Goal: Task Accomplishment & Management: Manage account settings

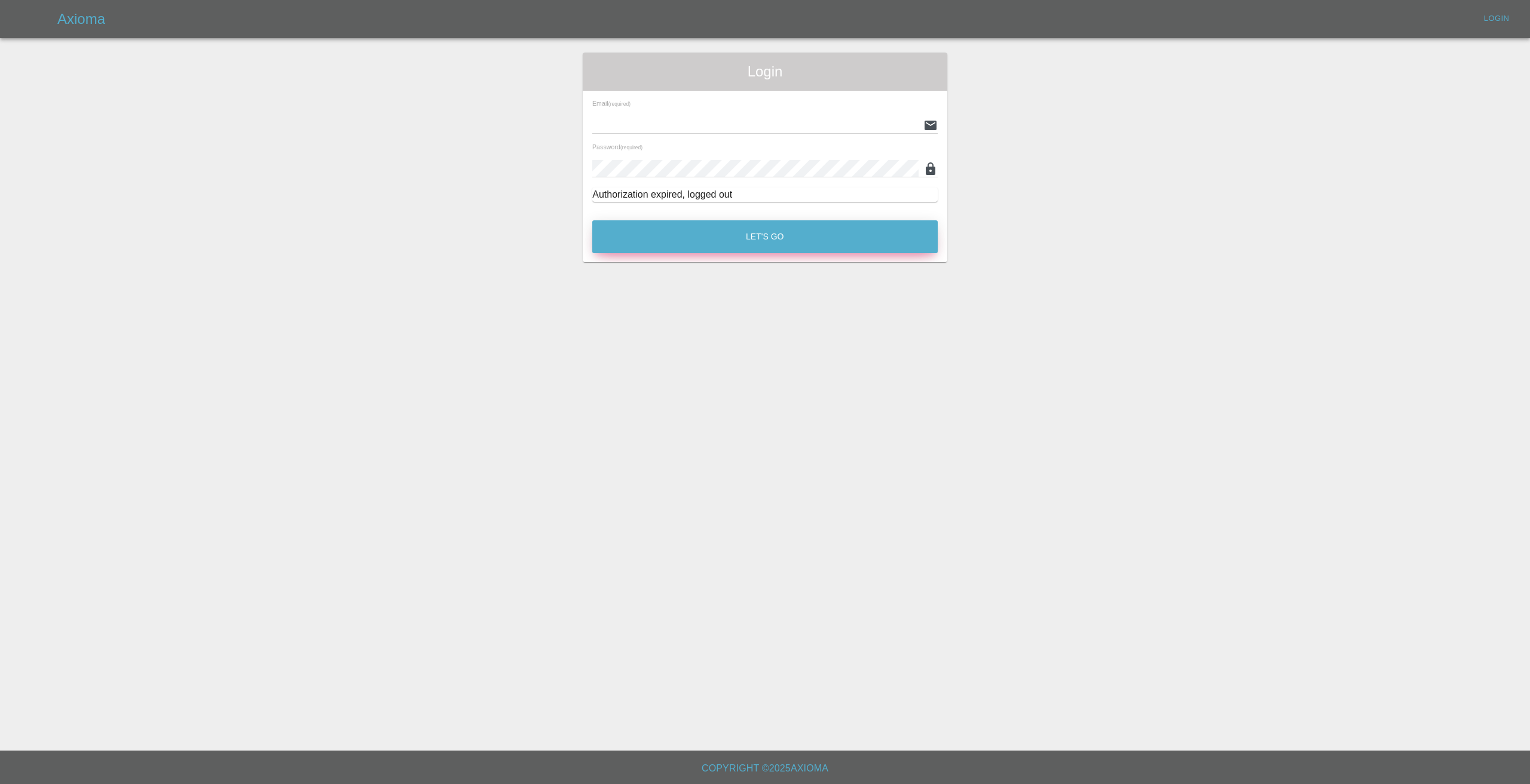
type input "[EMAIL_ADDRESS][DOMAIN_NAME]"
click at [820, 241] on button "Let's Go" at bounding box center [764, 236] width 345 height 33
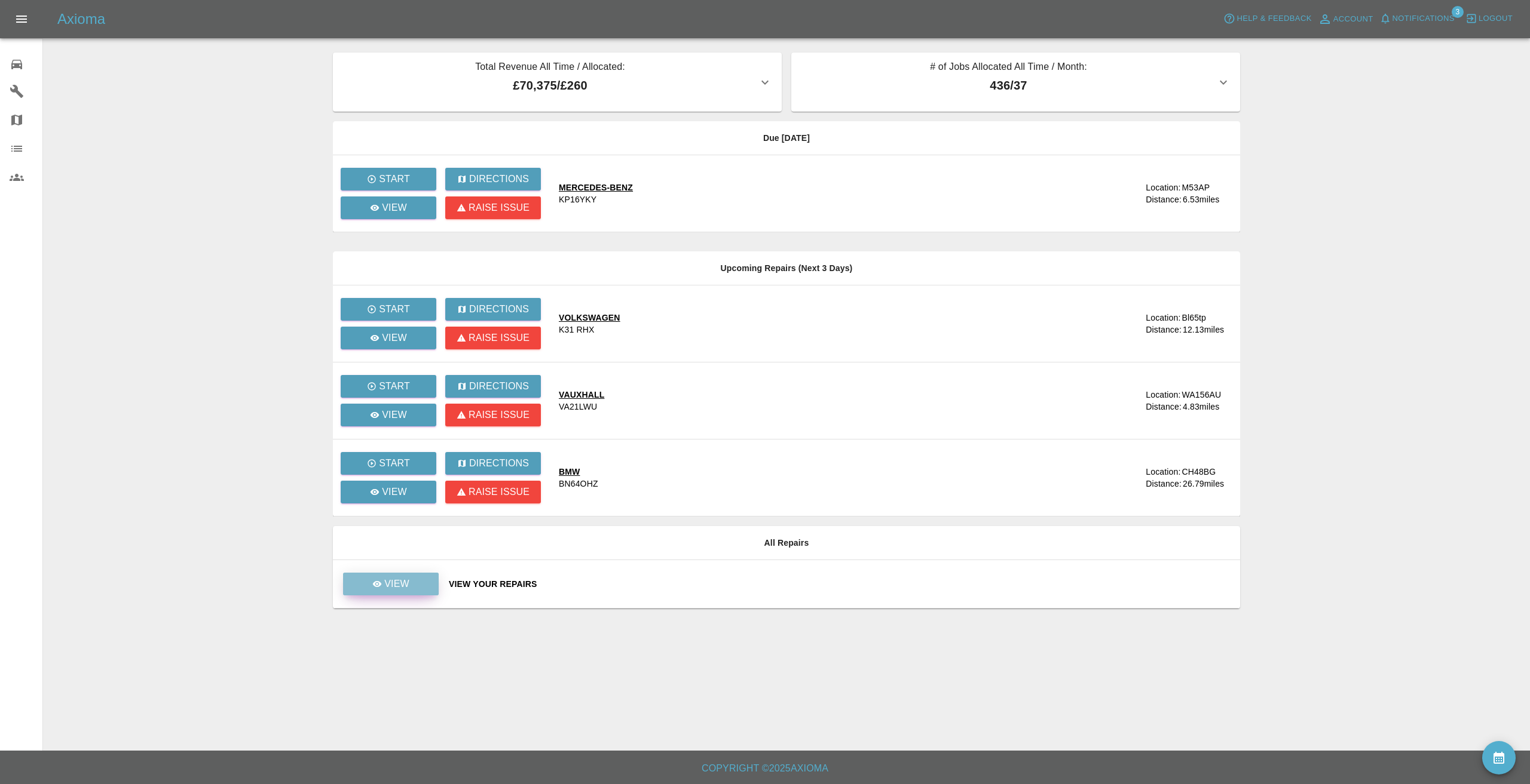
click at [385, 585] on p "View" at bounding box center [397, 584] width 25 height 14
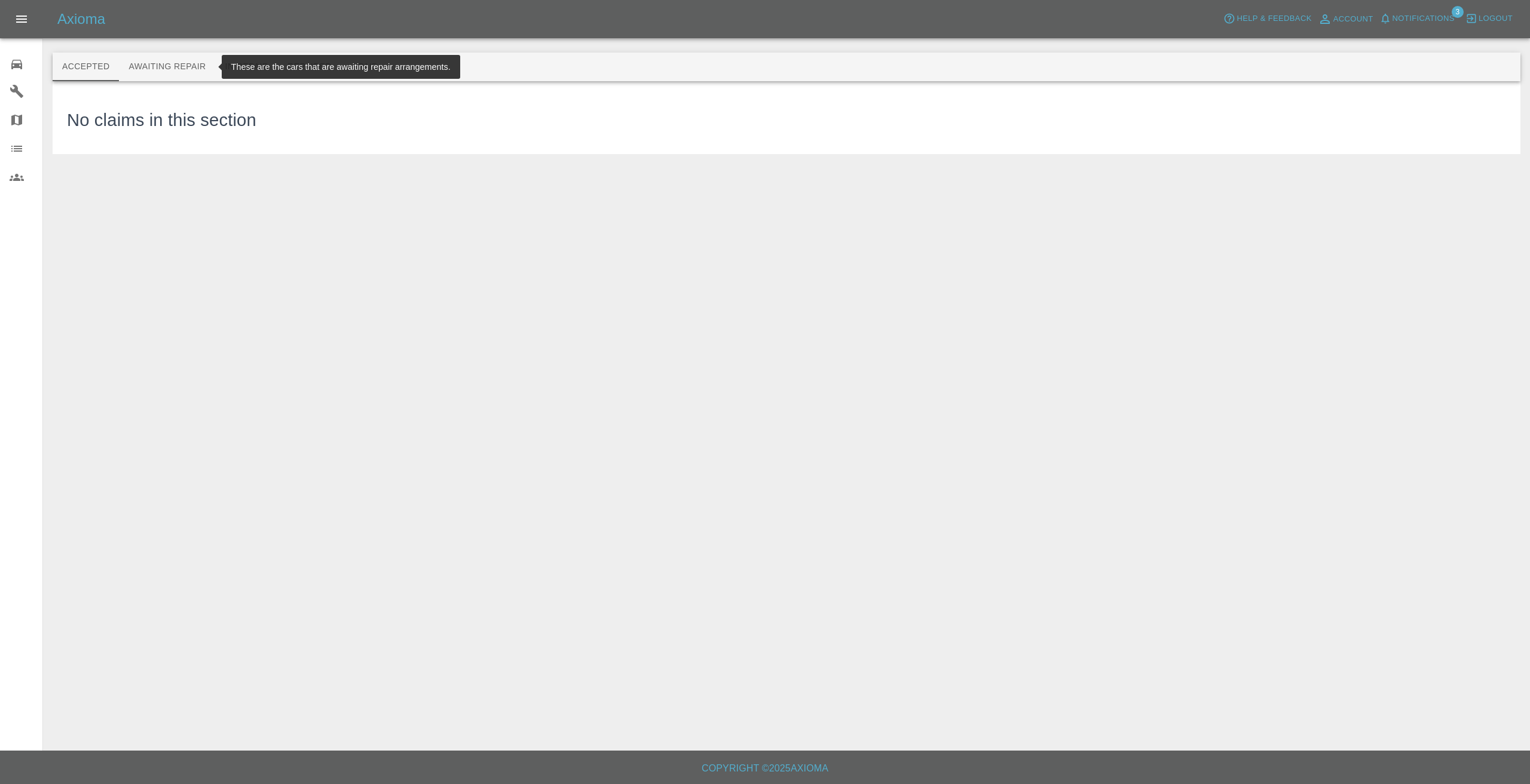
click at [184, 69] on button "Awaiting Repair" at bounding box center [167, 67] width 96 height 29
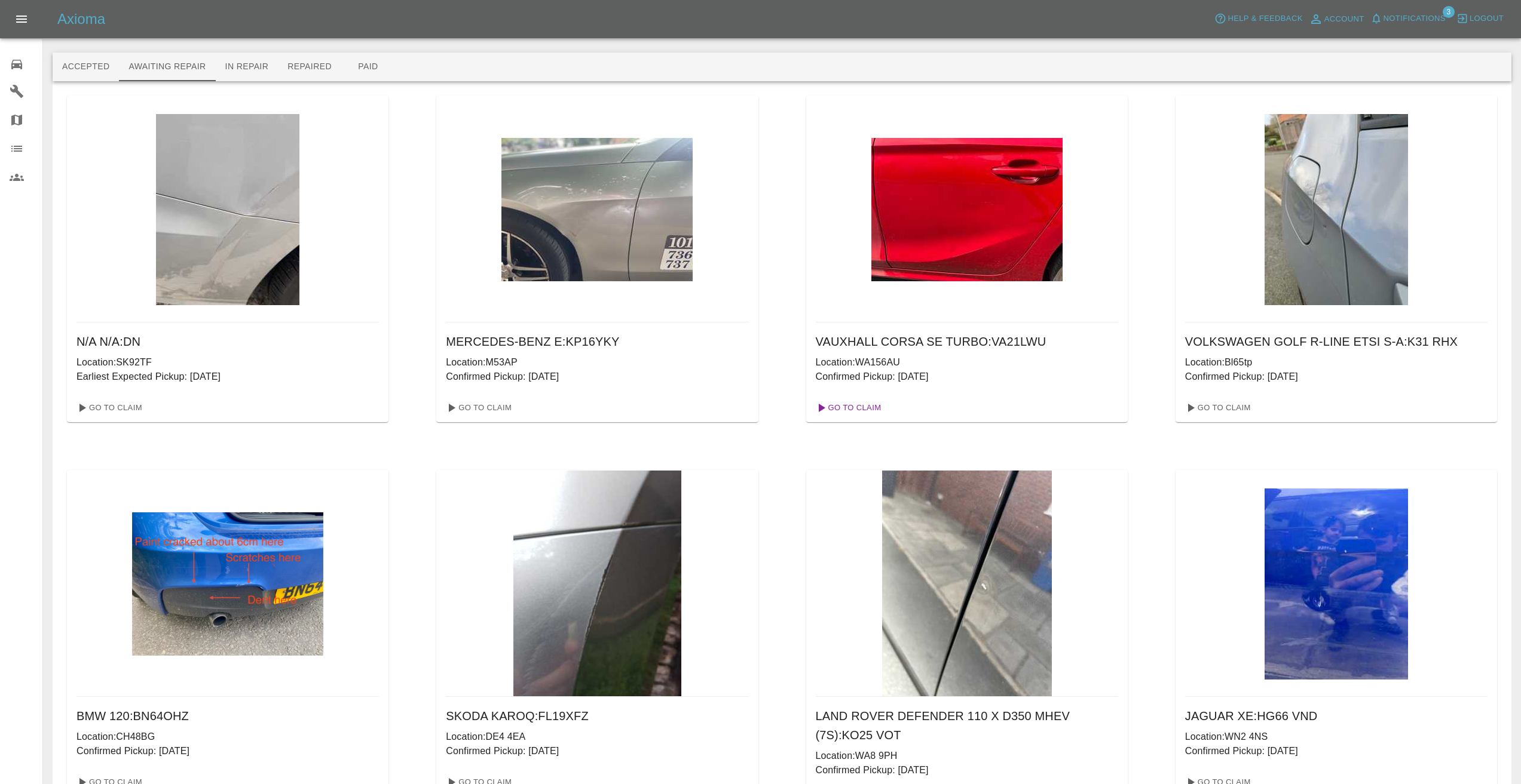
click at [862, 406] on link "Go To Claim" at bounding box center [848, 408] width 73 height 19
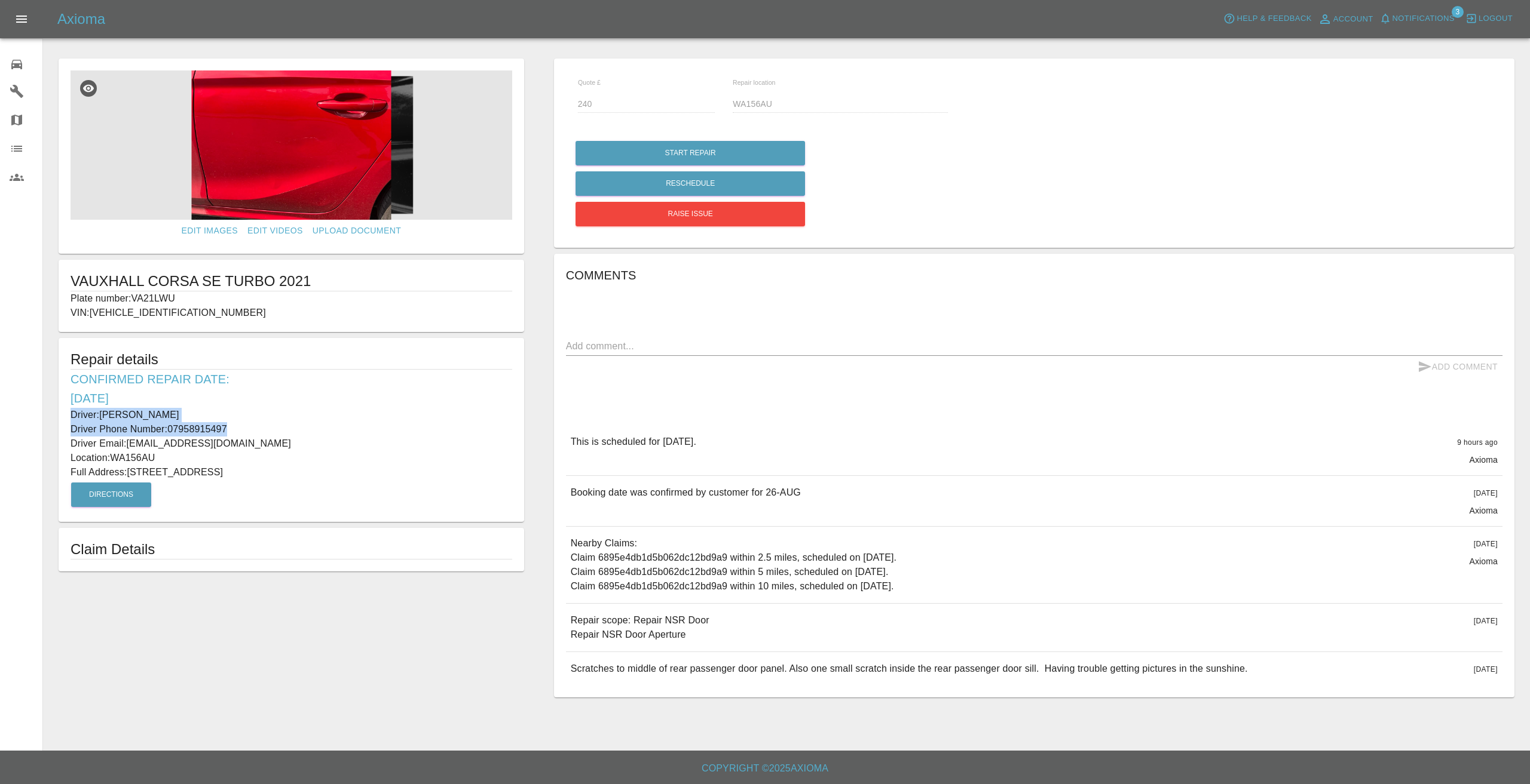
drag, startPoint x: 233, startPoint y: 426, endPoint x: 52, endPoint y: 418, distance: 181.2
click at [52, 418] on div "Edit Images Edit Videos Upload Document VAUXHALL CORSA SE TURBO 2021 Plate numb…" at bounding box center [291, 378] width 495 height 651
copy div "Driver: [PERSON_NAME] Driver Phone Number: [PHONE_NUMBER]"
drag, startPoint x: 143, startPoint y: 455, endPoint x: 115, endPoint y: 458, distance: 28.2
click at [115, 458] on p "Location: WA156AU" at bounding box center [291, 458] width 441 height 14
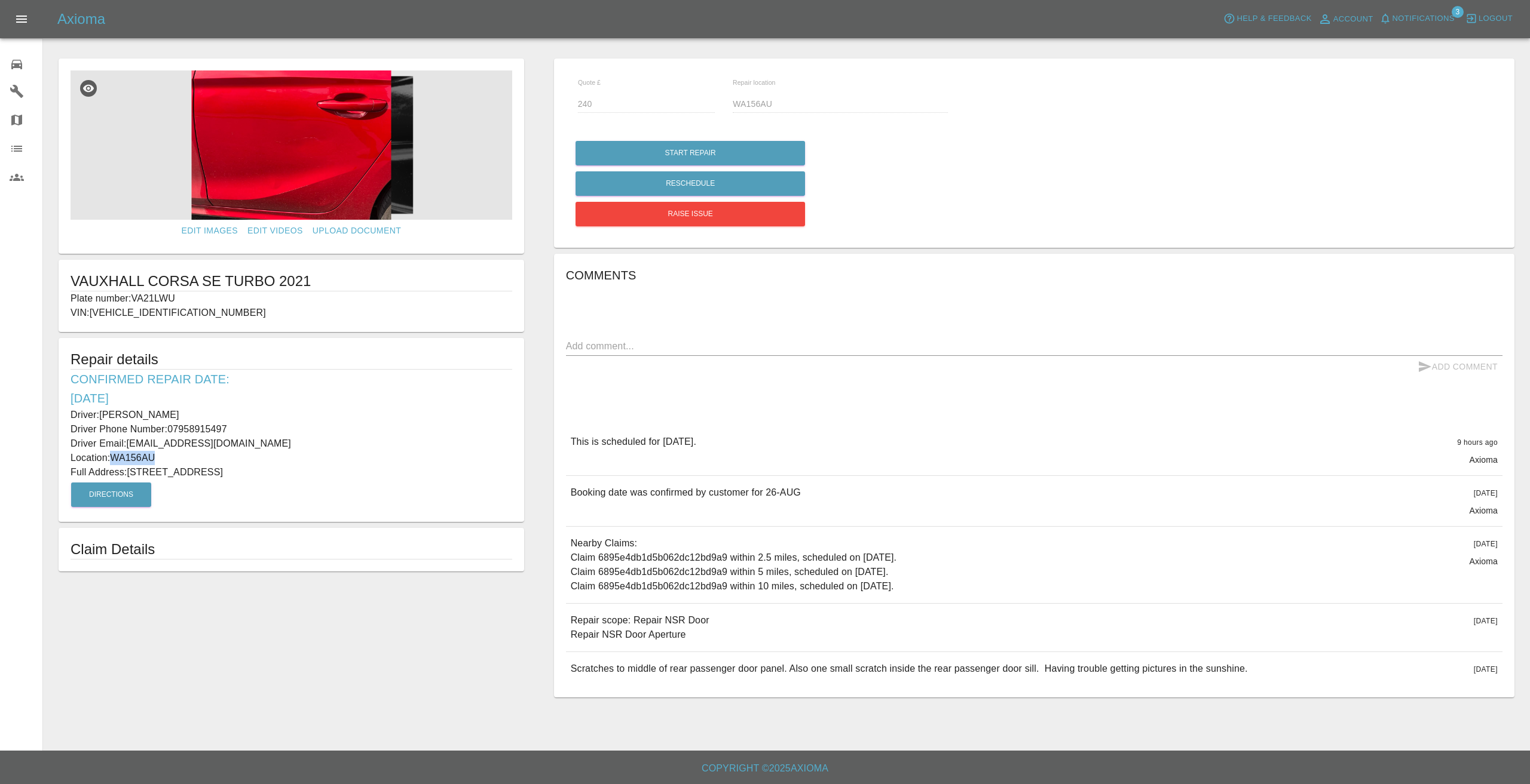
copy p "WA156AU"
drag, startPoint x: 334, startPoint y: 466, endPoint x: 132, endPoint y: 470, distance: 202.0
click at [132, 470] on p "Full Address: [STREET_ADDRESS]" at bounding box center [291, 472] width 441 height 14
copy p "[STREET_ADDRESS]"
drag, startPoint x: 184, startPoint y: 297, endPoint x: 67, endPoint y: 287, distance: 117.4
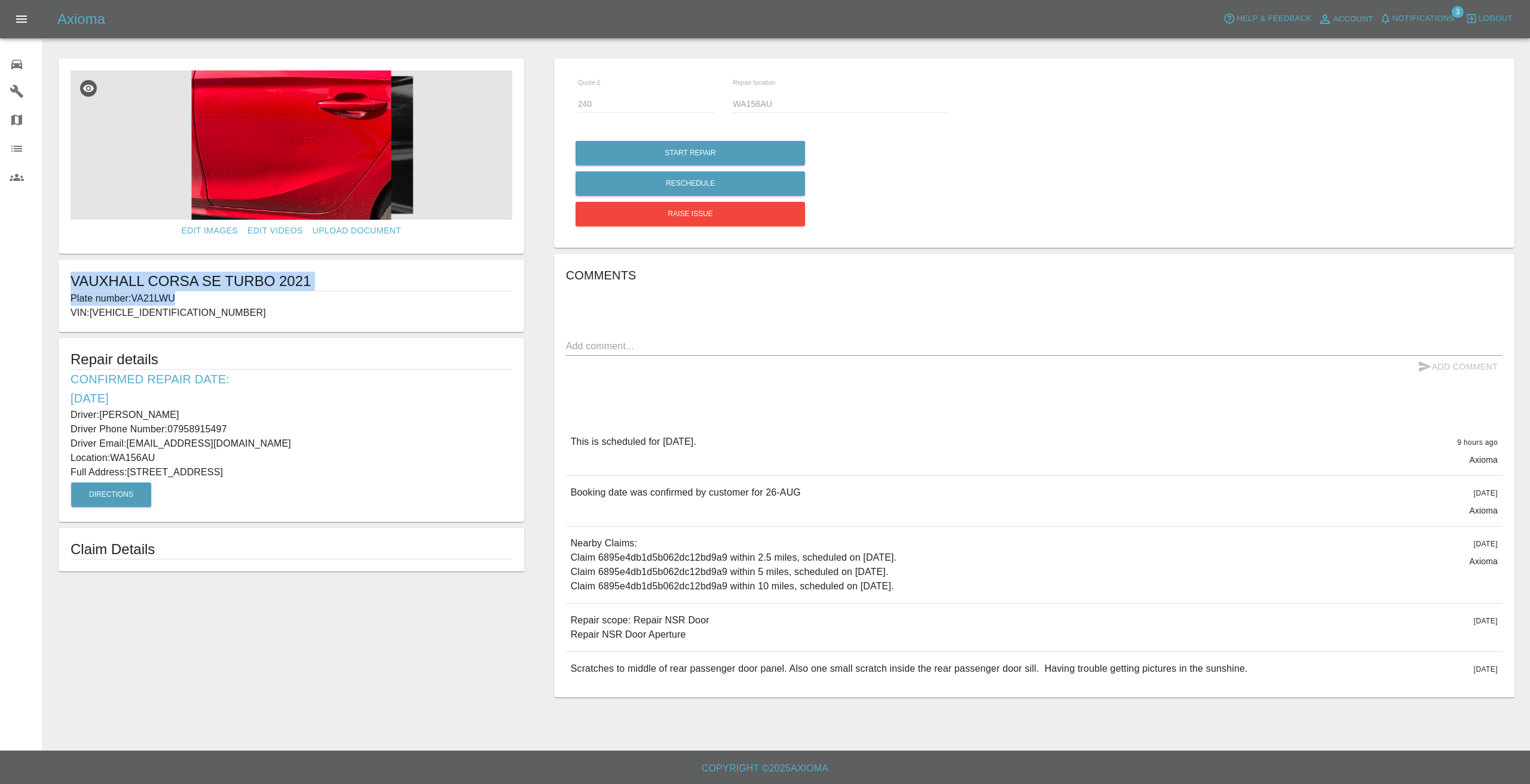
click at [67, 287] on div "VAUXHALL CORSA SE TURBO 2021 Plate number: VA21LWU VIN: [VEHICLE_IDENTIFICATION…" at bounding box center [291, 296] width 466 height 72
copy div "VAUXHALL CORSA SE TURBO 2021 Plate number: VA21LWU"
click at [799, 395] on div "Comments x Add Comment This is scheduled for [DATE]. 9 hours ago Axioma This is…" at bounding box center [1034, 476] width 936 height 421
drag, startPoint x: 693, startPoint y: 634, endPoint x: 569, endPoint y: 625, distance: 124.3
click at [569, 625] on div "Repair scope: Repair NSR Door Repair NSR Door Aperture [DATE]" at bounding box center [1034, 628] width 936 height 48
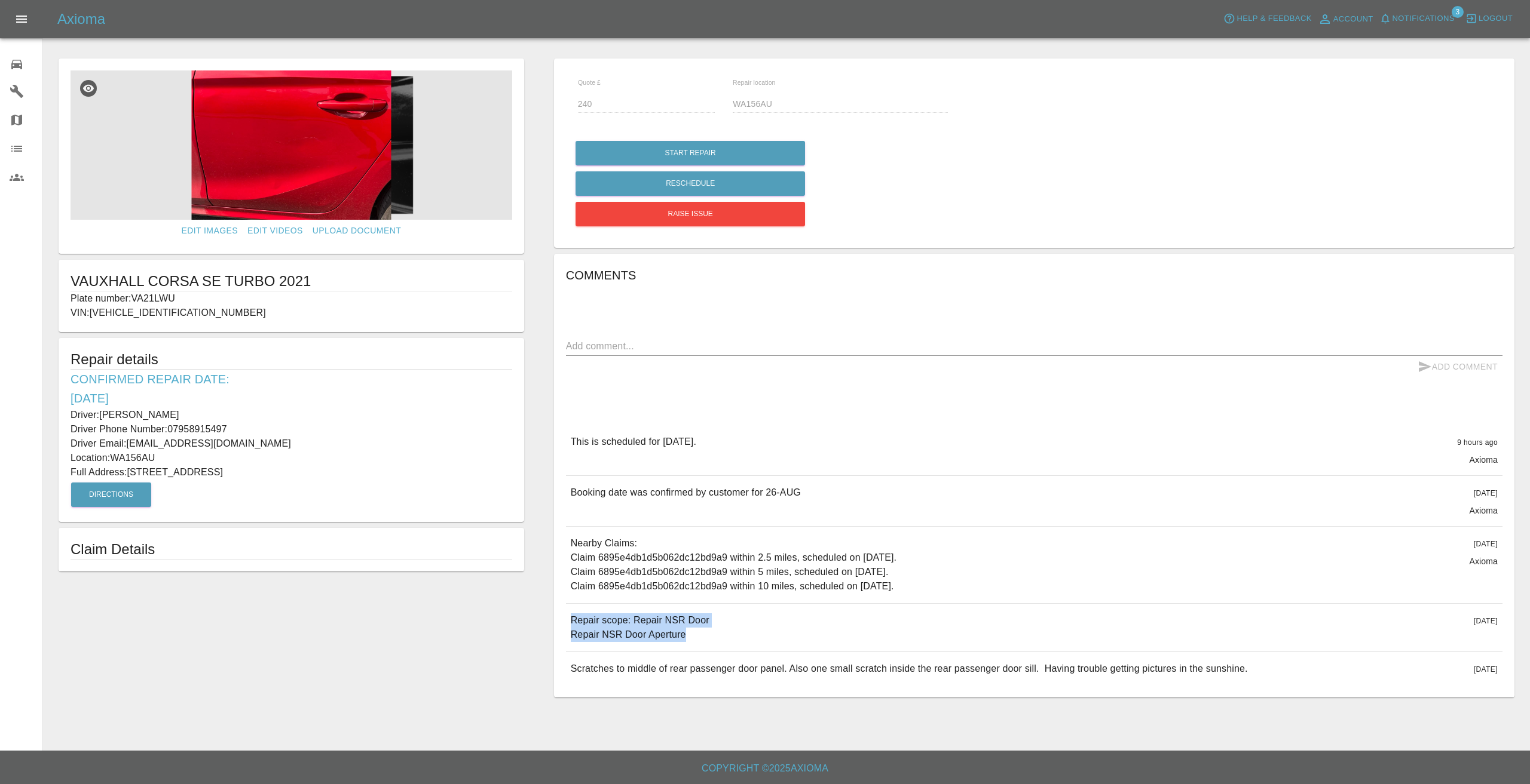
copy p "Repair scope: Repair NSR Door Repair NSR Door Aperture"
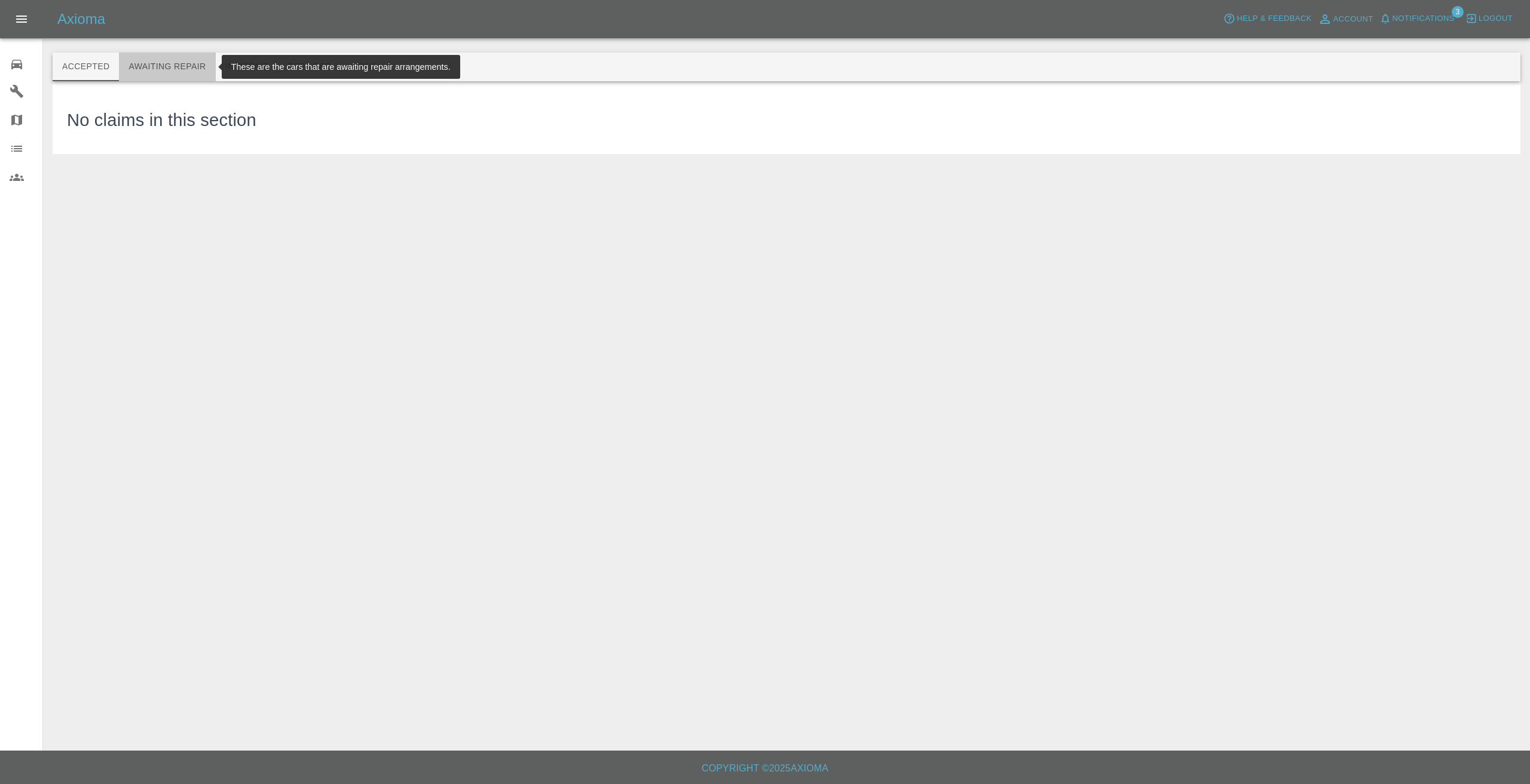
click at [153, 57] on button "Awaiting Repair" at bounding box center [167, 67] width 96 height 29
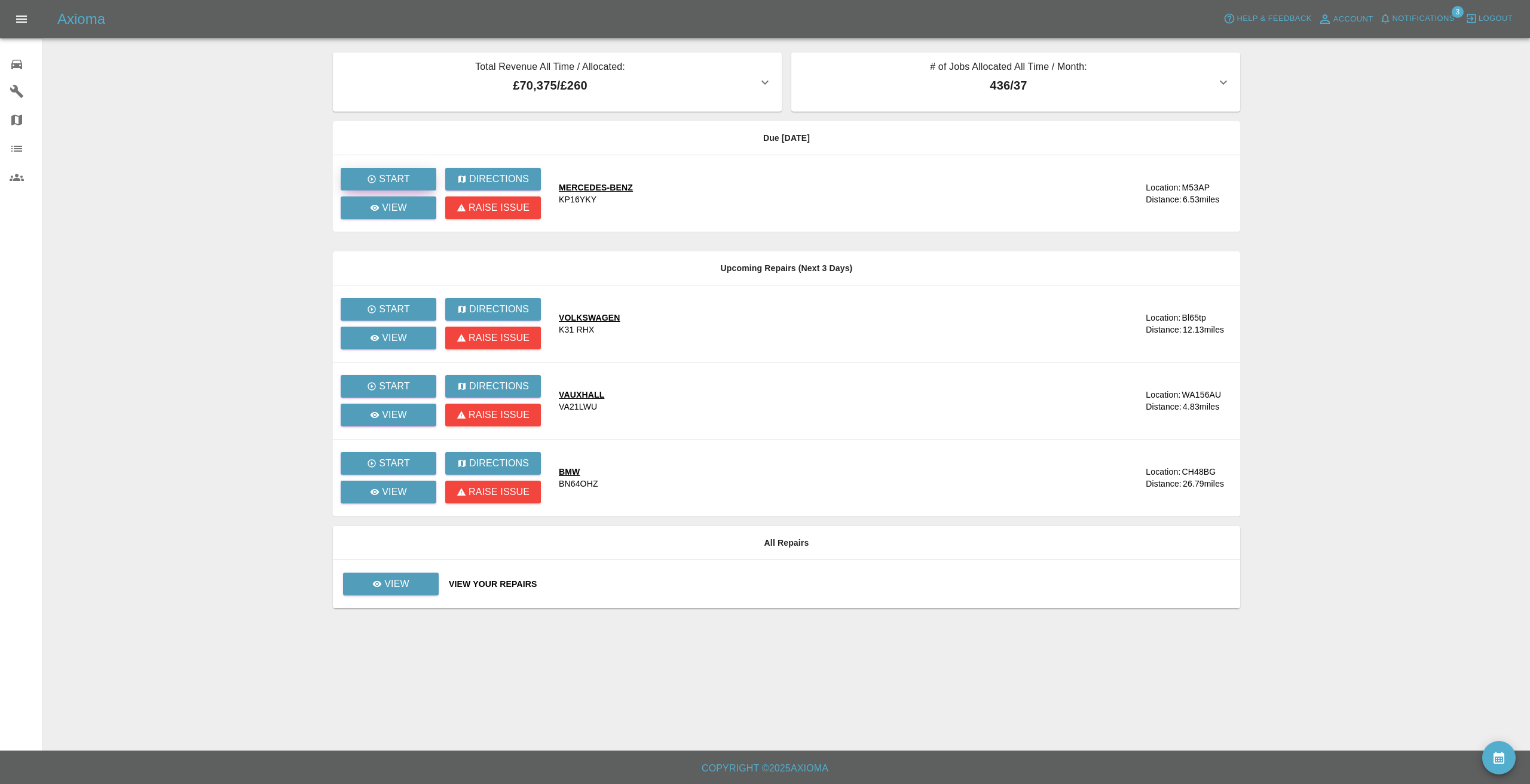
click at [382, 175] on p "Start" at bounding box center [395, 179] width 31 height 14
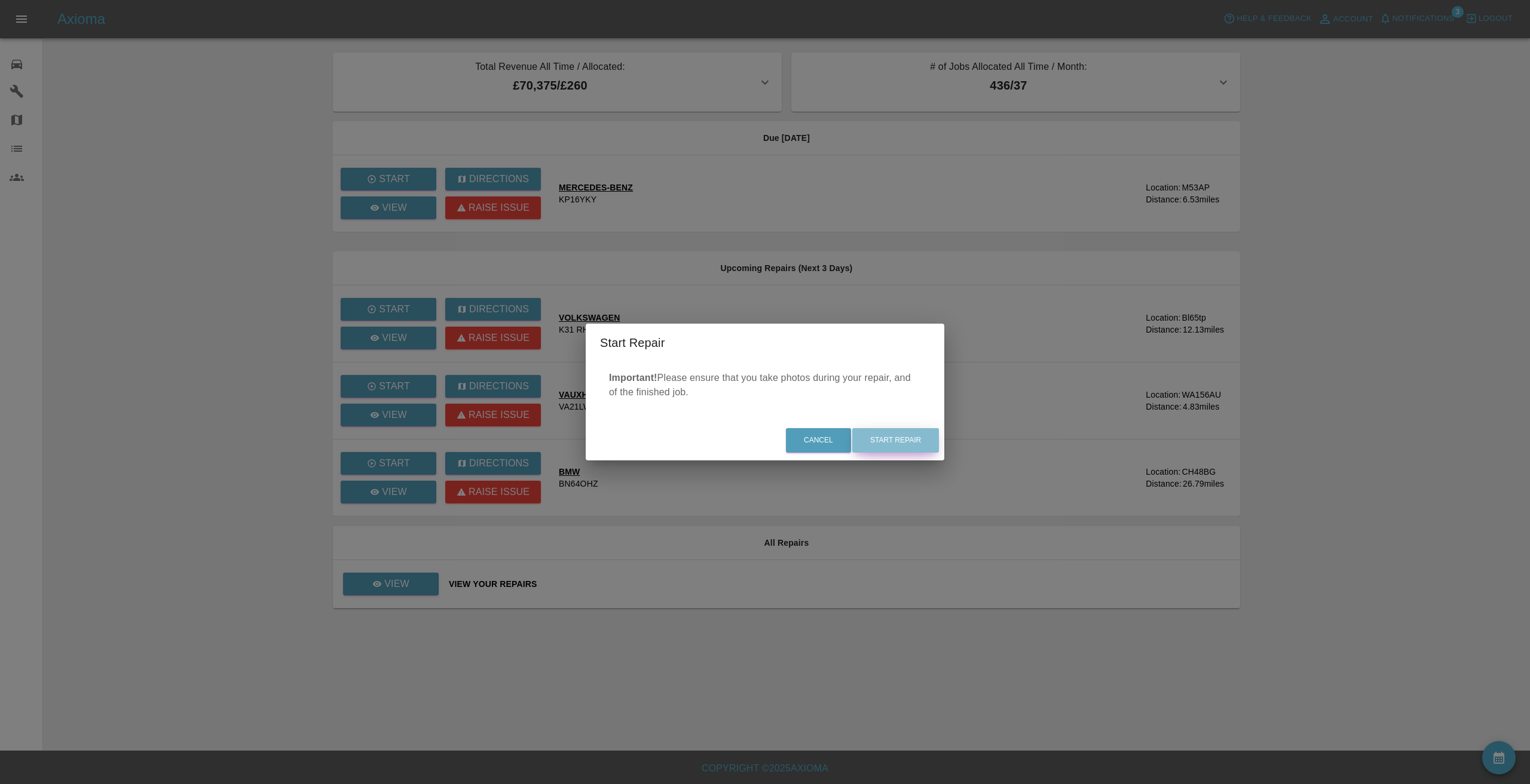
click at [885, 444] on button "Start Repair" at bounding box center [895, 440] width 87 height 24
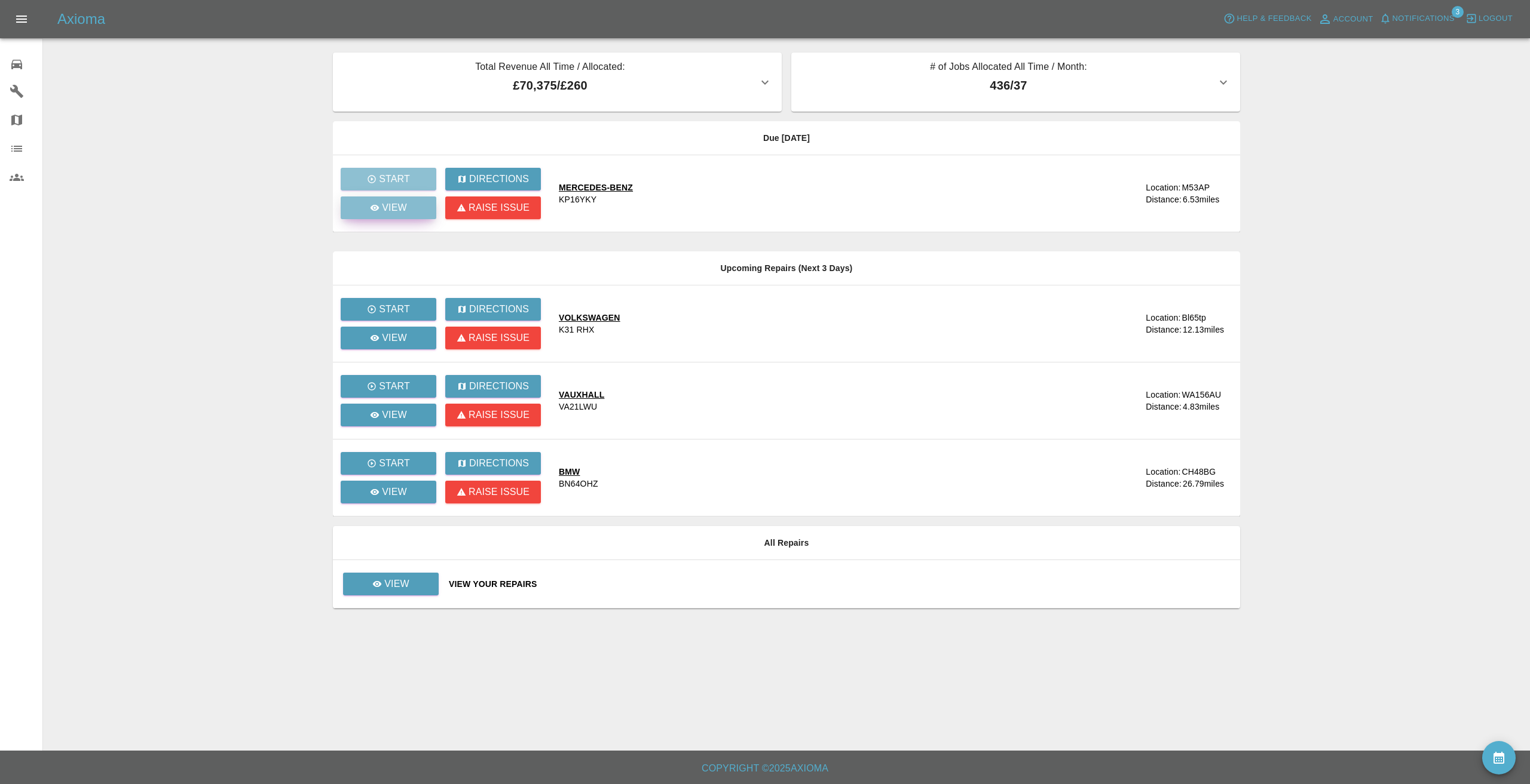
click at [382, 210] on p "View" at bounding box center [394, 208] width 25 height 14
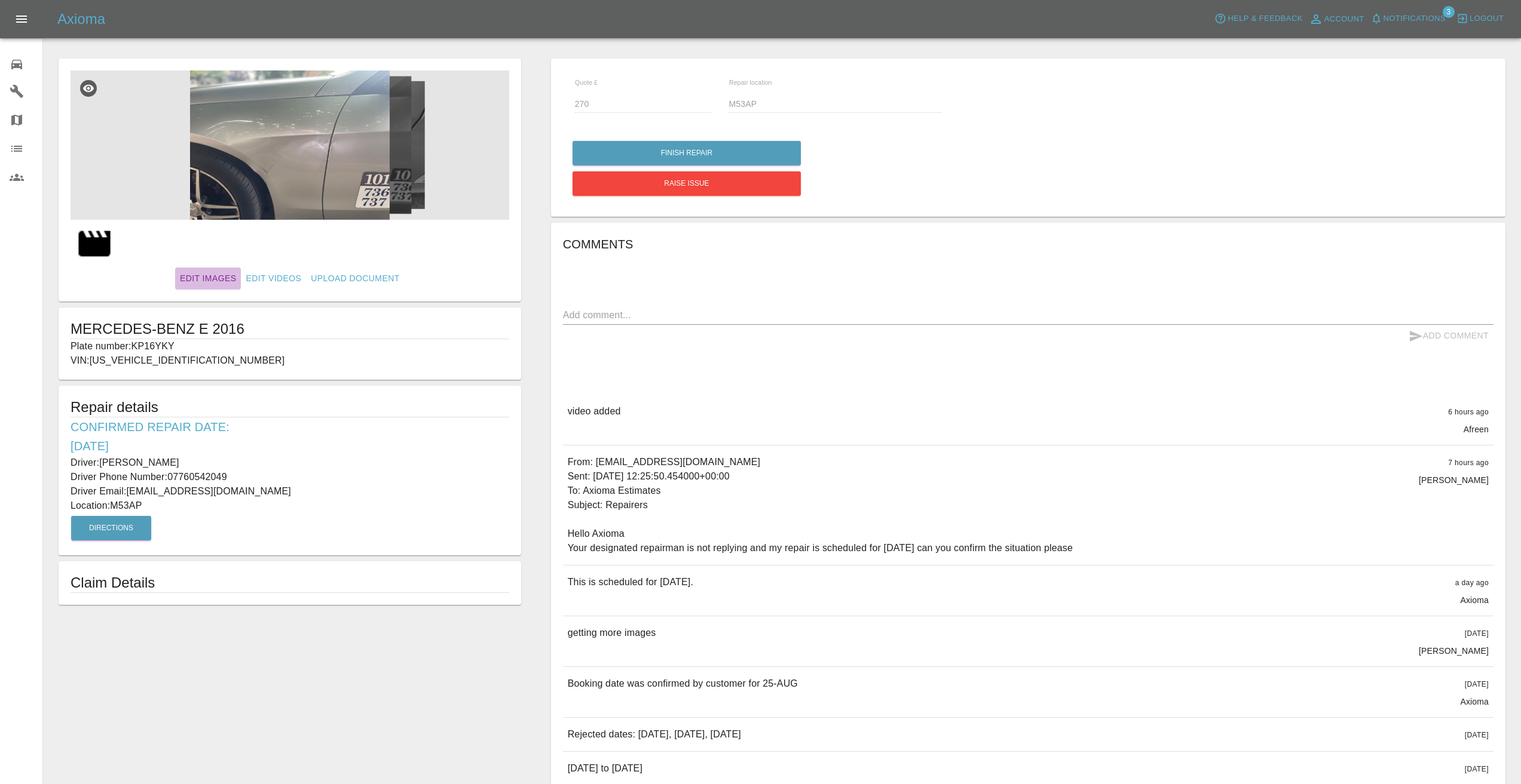
click at [215, 281] on link "Edit Images" at bounding box center [208, 279] width 66 height 22
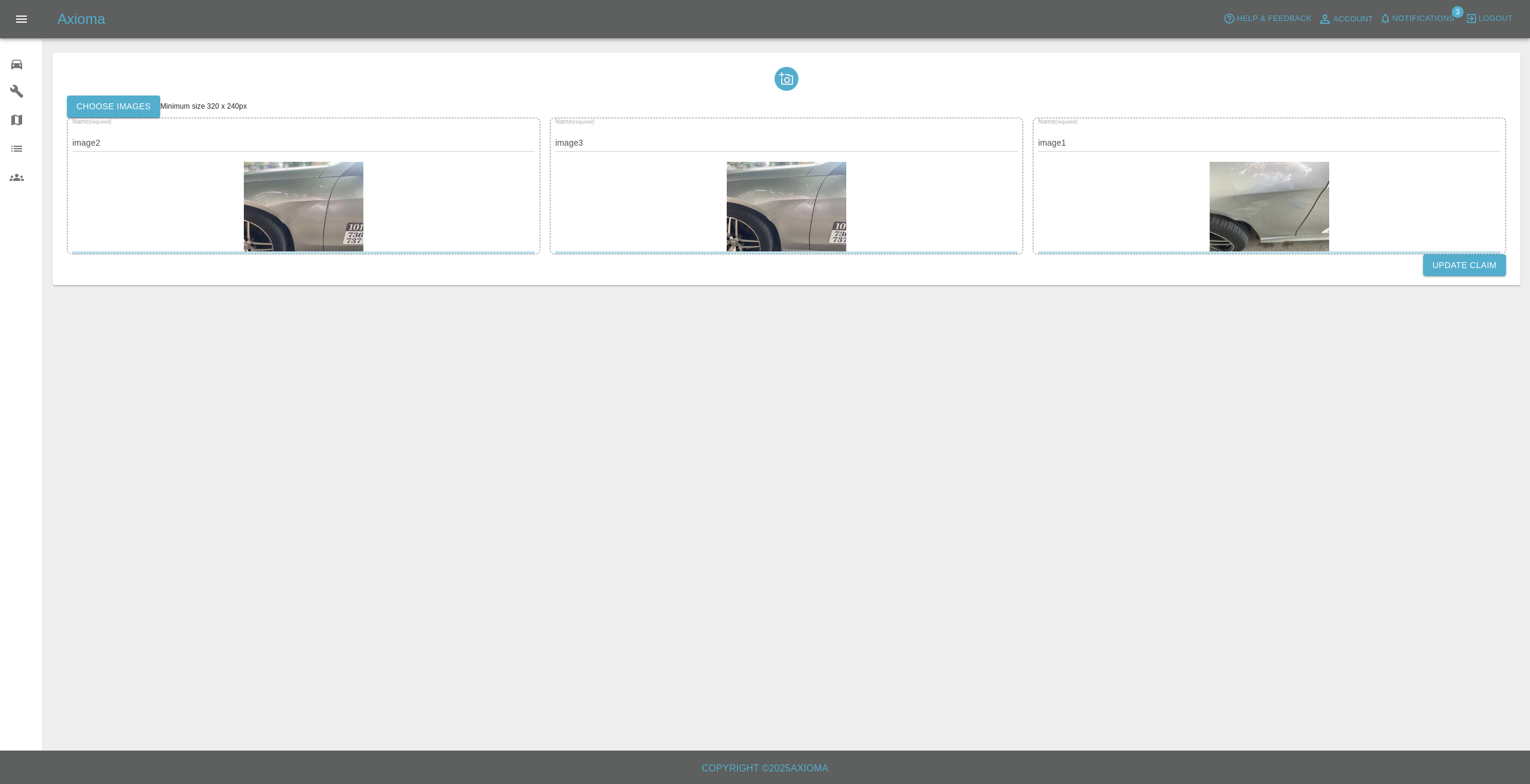
click at [110, 102] on label "Choose images" at bounding box center [114, 107] width 93 height 22
click at [0, 0] on input "Choose images" at bounding box center [0, 0] width 0 height 0
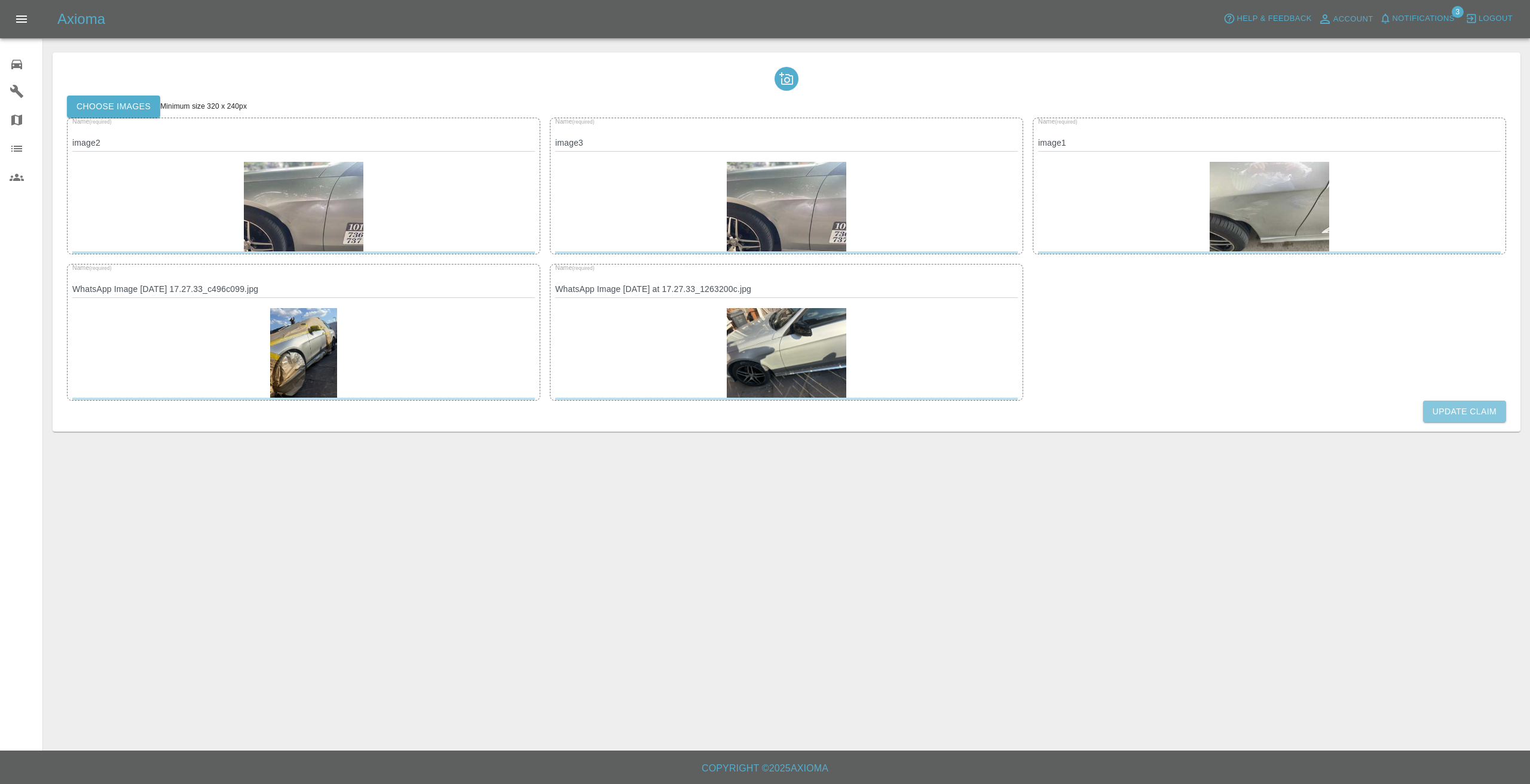
click at [1467, 413] on button "Update Claim" at bounding box center [1464, 412] width 83 height 22
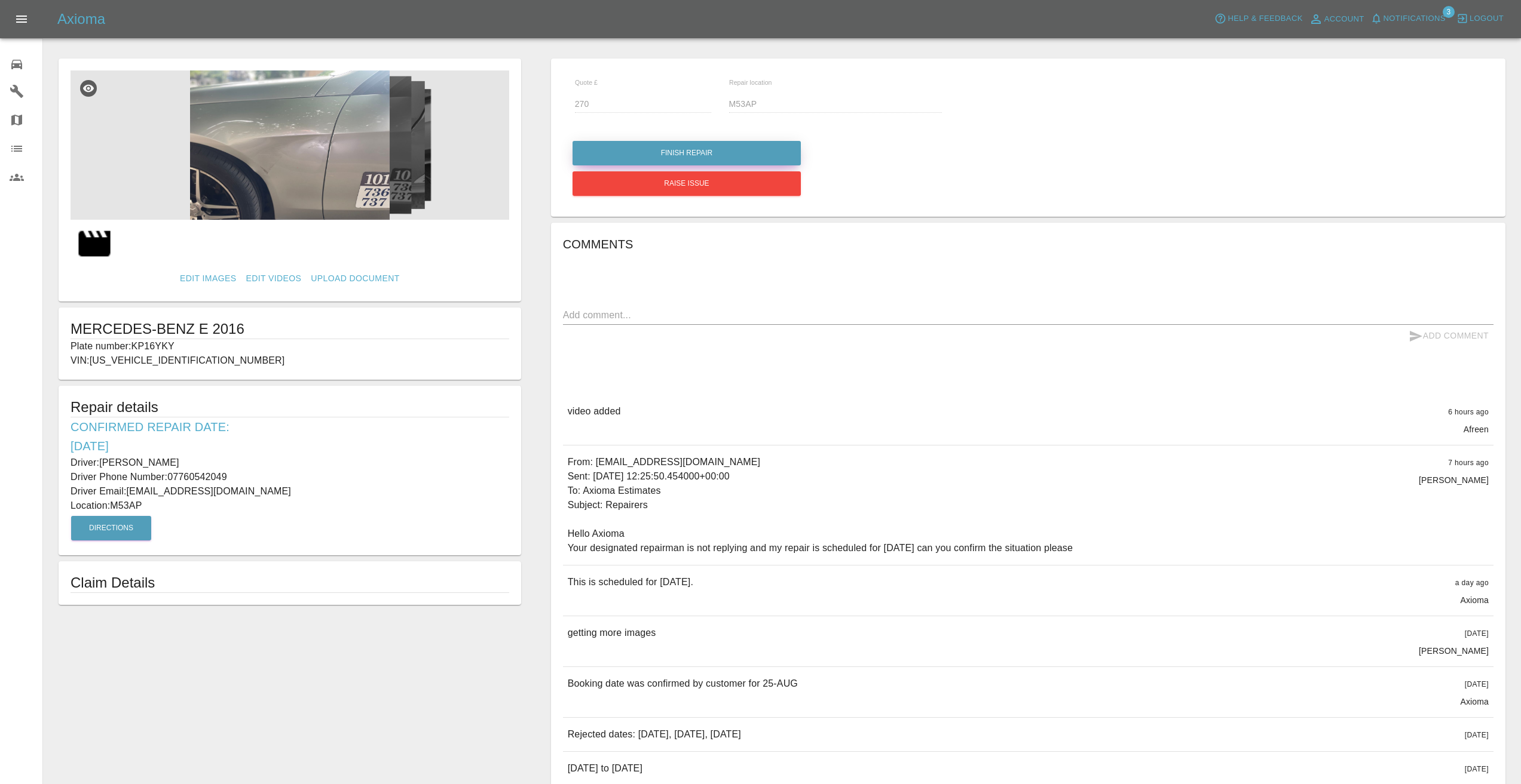
click at [768, 145] on button "Finish Repair" at bounding box center [687, 153] width 228 height 24
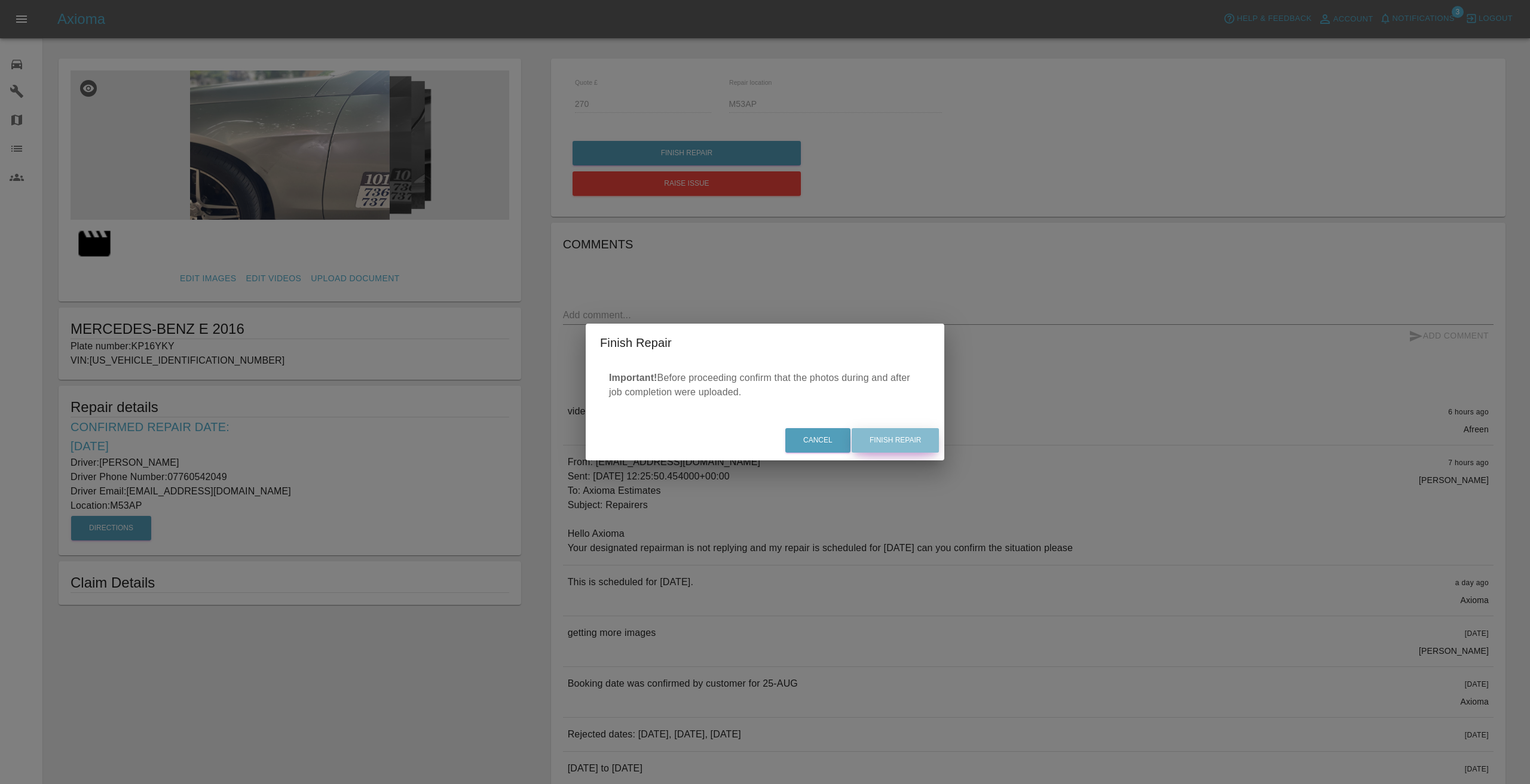
click at [917, 441] on button "Finish Repair" at bounding box center [895, 440] width 87 height 24
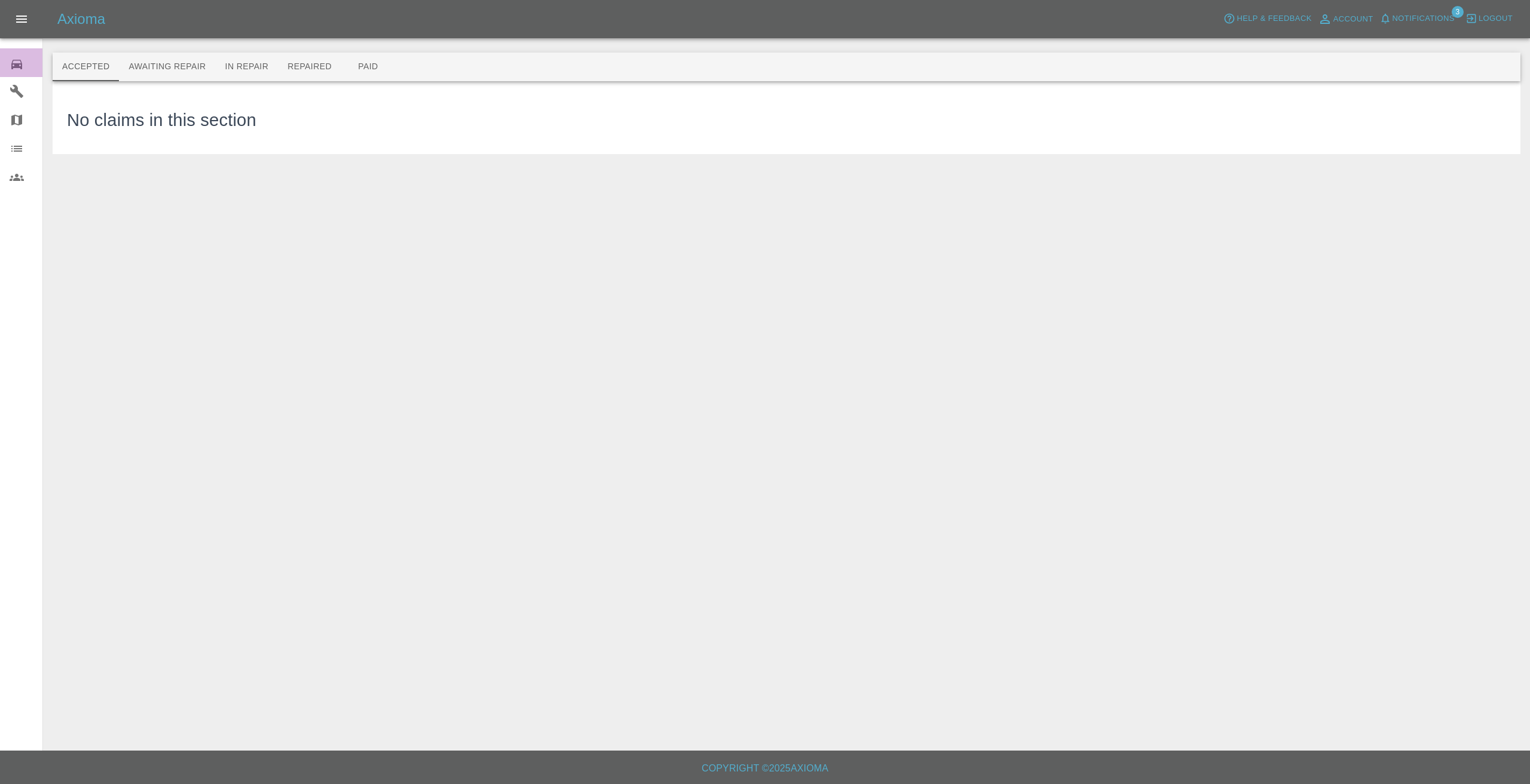
click at [19, 60] on icon at bounding box center [16, 64] width 11 height 9
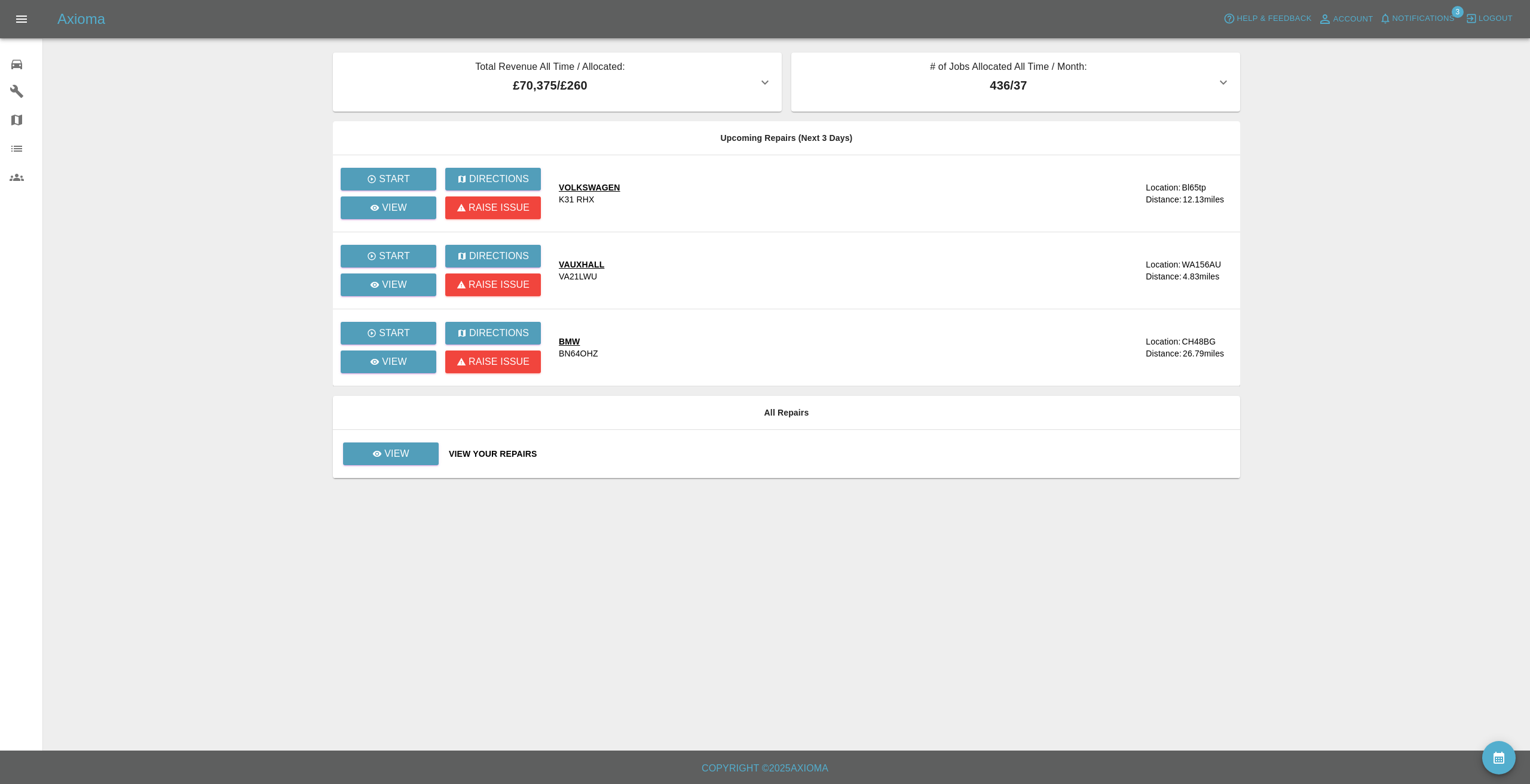
click at [218, 85] on main "Total Revenue All Time / Allocated: £70,375 / £260 Sprayway Smart Repairs NW : …" at bounding box center [765, 375] width 1530 height 751
